Goal: Information Seeking & Learning: Stay updated

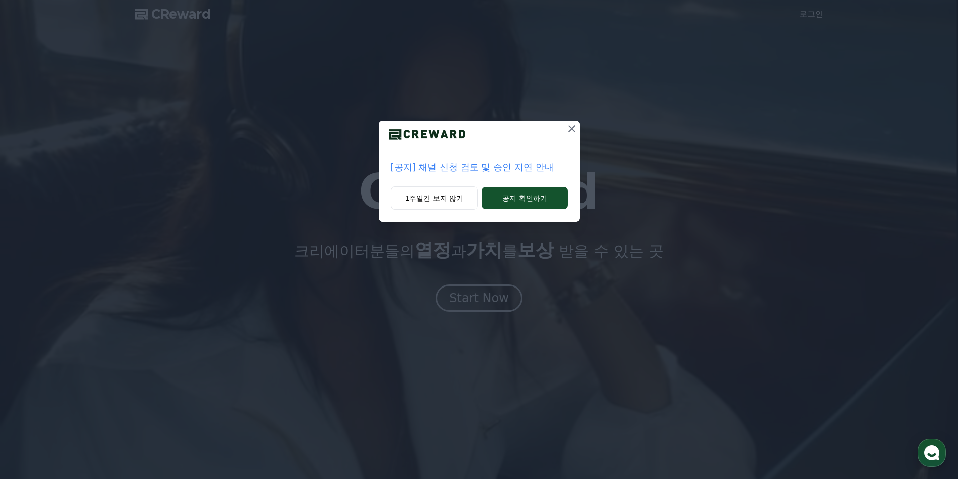
click at [461, 169] on p "[공지] 채널 신청 검토 및 승인 지연 안내" at bounding box center [479, 167] width 177 height 14
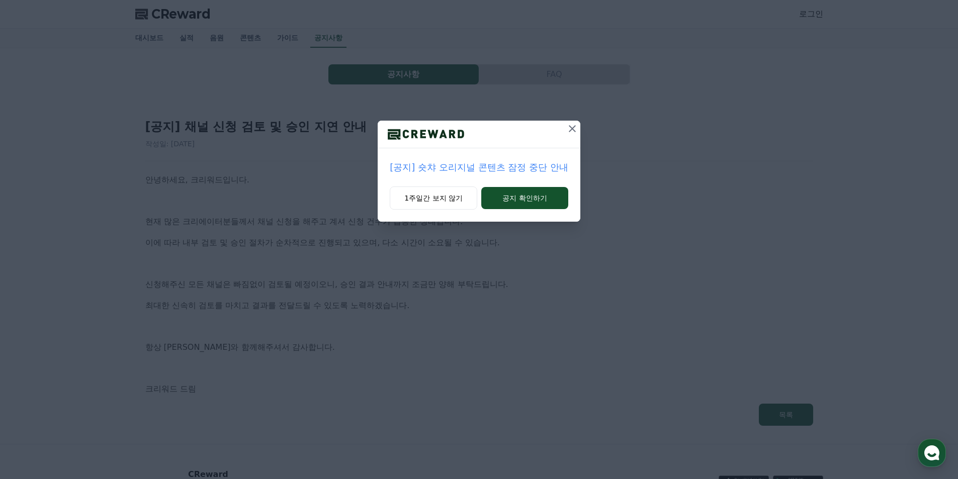
click at [573, 133] on icon at bounding box center [572, 129] width 12 height 12
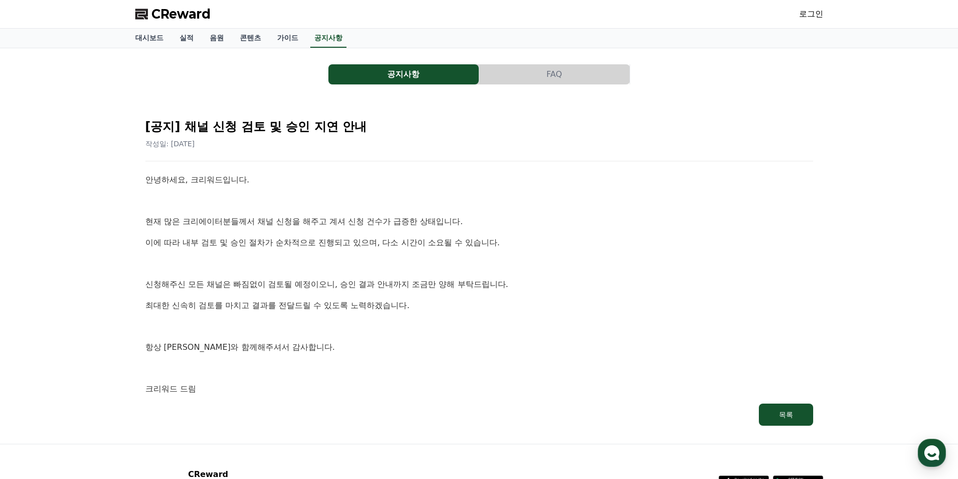
click at [514, 72] on button "FAQ" at bounding box center [554, 74] width 150 height 20
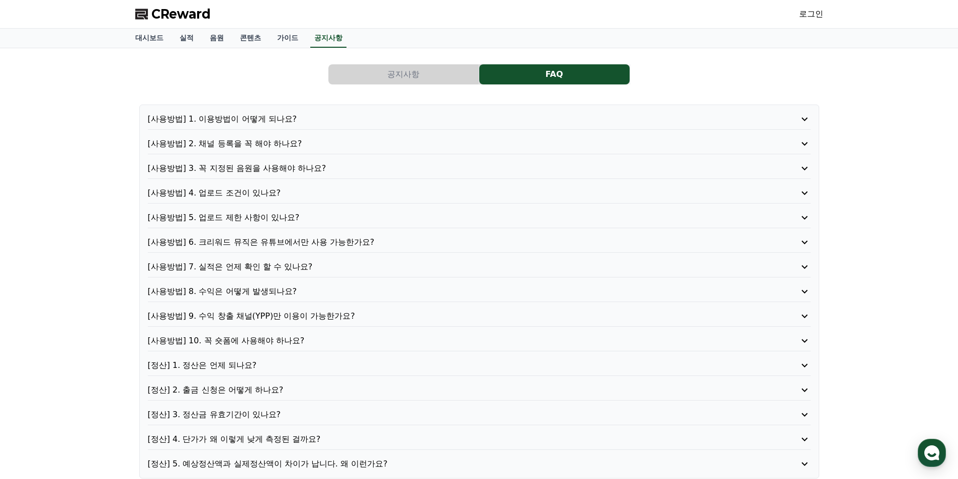
click at [422, 77] on button "공지사항" at bounding box center [403, 74] width 150 height 20
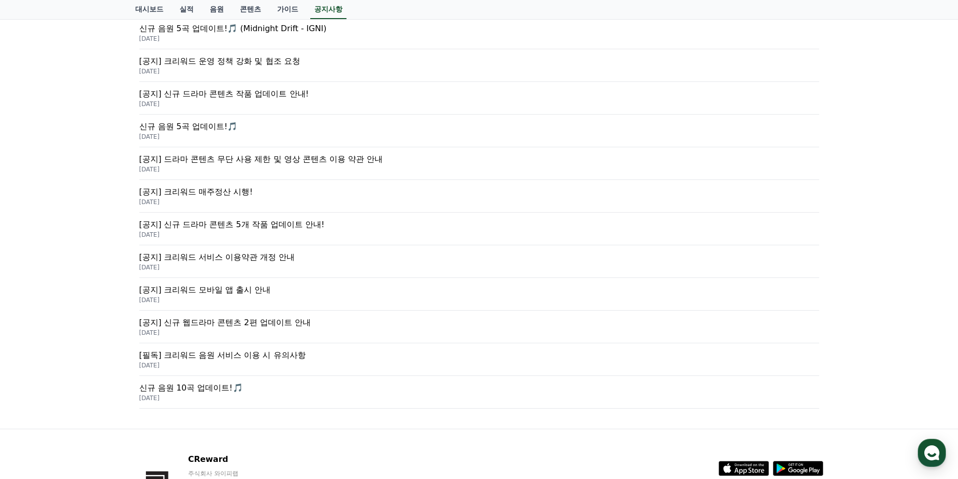
scroll to position [84, 0]
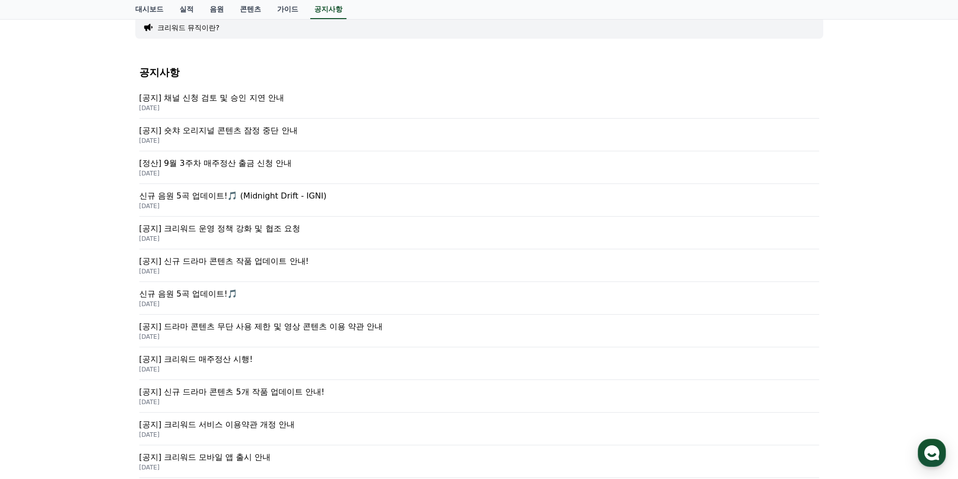
click at [226, 228] on p "[공지] 크리워드 운영 정책 강화 및 협조 요청" at bounding box center [479, 229] width 680 height 12
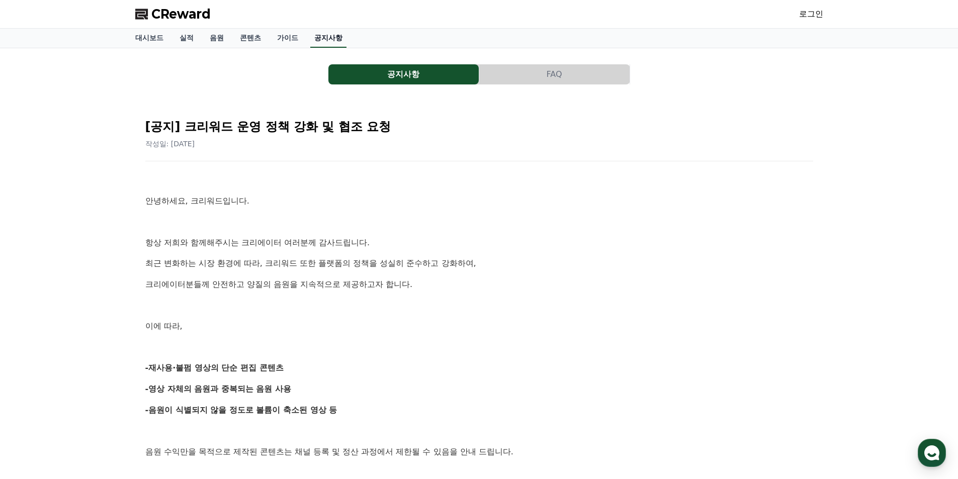
click at [320, 37] on link "공지사항" at bounding box center [328, 38] width 36 height 19
